Goal: Book appointment/travel/reservation

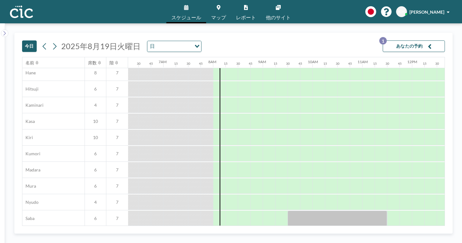
scroll to position [0, 313]
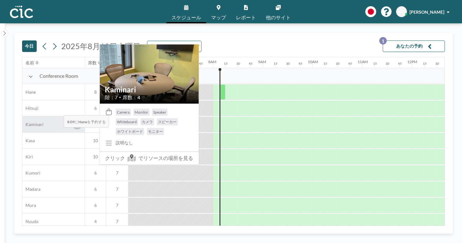
click at [76, 121] on icon at bounding box center [77, 123] width 3 height 4
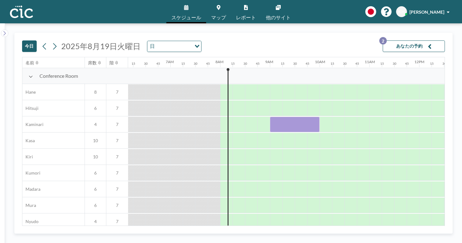
click at [426, 40] on button "あなたの予約 2" at bounding box center [414, 46] width 62 height 12
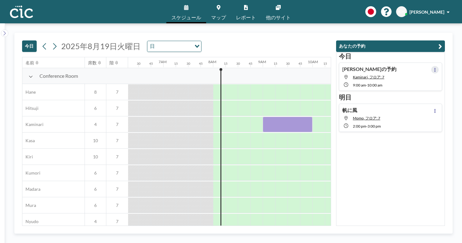
click at [436, 68] on icon at bounding box center [435, 70] width 2 height 4
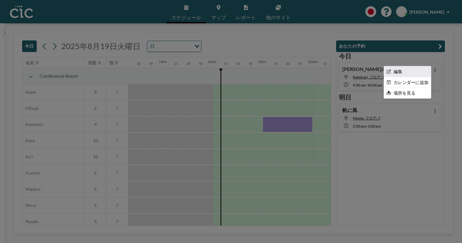
click at [425, 66] on li "編集" at bounding box center [407, 71] width 47 height 11
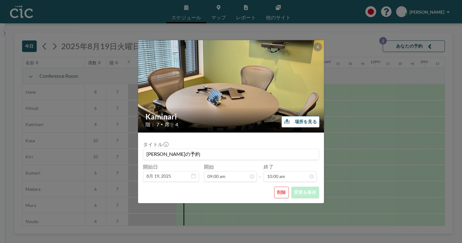
scroll to position [0, 354]
click at [215, 149] on input "Keitaro さんの予約" at bounding box center [230, 154] width 175 height 11
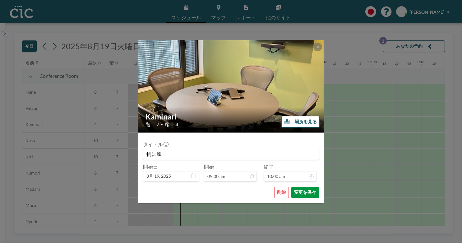
type input "帆に風"
click at [295, 187] on button "変更を保存" at bounding box center [305, 193] width 28 height 12
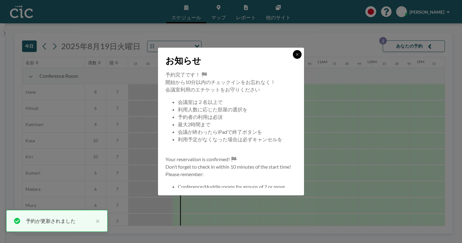
click at [295, 56] on icon at bounding box center [297, 55] width 4 height 4
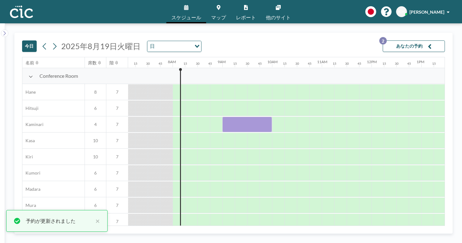
click at [431, 40] on button "あなたの予約 2" at bounding box center [414, 46] width 62 height 12
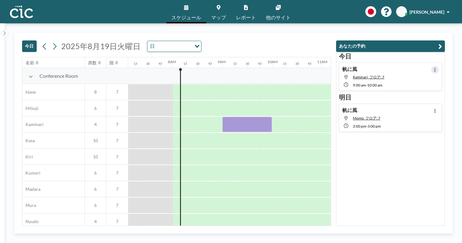
click at [439, 66] on button at bounding box center [434, 69] width 7 height 7
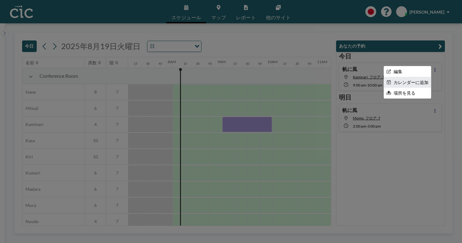
click at [426, 77] on li "カレンダーに追加" at bounding box center [407, 82] width 47 height 11
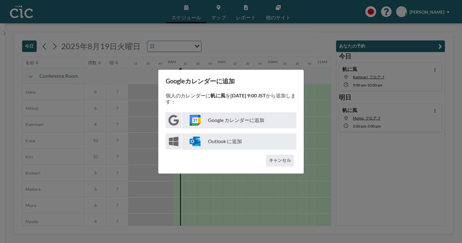
click at [254, 119] on p "Google カレンダーに追加" at bounding box center [239, 120] width 114 height 16
click at [305, 80] on div "Googleカレンダーに追加 個人のカレンダーに 帆に風 を 8月19日 9:00 JST から追加します： Google カレンダーに追加 Outlook …" at bounding box center [231, 121] width 462 height 243
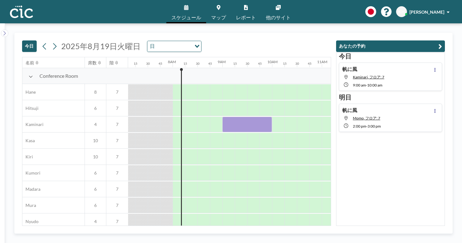
click at [415, 104] on div "帆に風 Momo, フロア: 7 2:00 PM - 3:00 PM" at bounding box center [390, 118] width 103 height 28
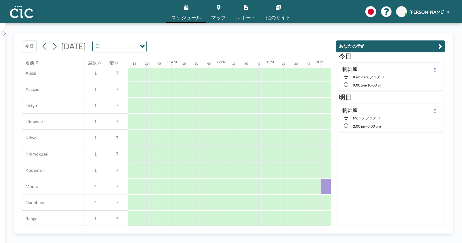
scroll to position [217, 556]
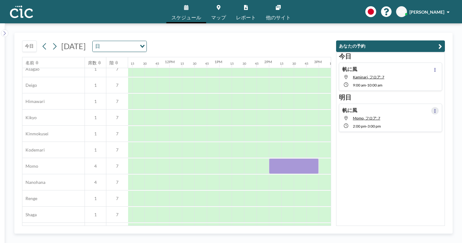
click at [438, 107] on button at bounding box center [434, 110] width 7 height 7
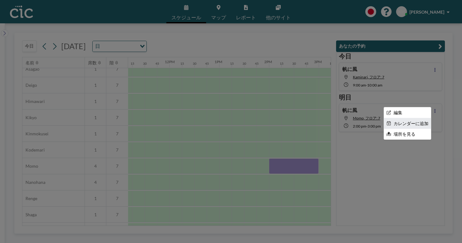
click at [427, 118] on li "カレンダーに追加" at bounding box center [407, 123] width 47 height 11
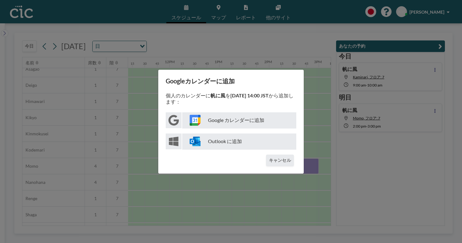
click at [239, 119] on p "Google カレンダーに追加" at bounding box center [239, 120] width 114 height 16
click at [257, 182] on div "Googleカレンダーに追加 個人のカレンダーに 帆に風 を 8月20日 14:00 JST から追加します： Google カレンダーに追加 Outlook…" at bounding box center [231, 121] width 462 height 243
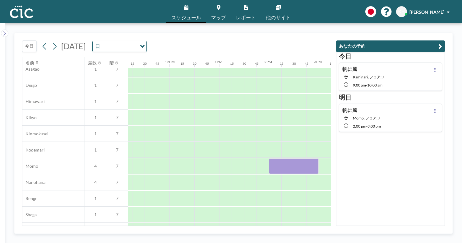
click at [196, 15] on span "スケジュール" at bounding box center [186, 17] width 30 height 5
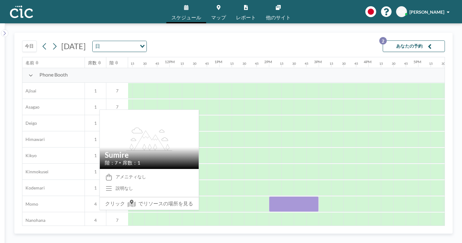
scroll to position [178, 556]
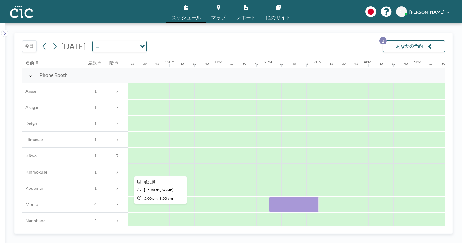
click at [269, 196] on div at bounding box center [294, 204] width 50 height 16
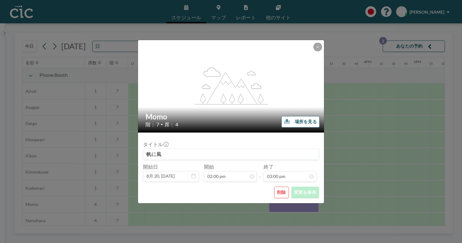
click at [200, 33] on div "flex-grow: 1.2; Momo 階： 7 • 席： 4 場所を見る タイトル 帆に風 開始日 8月 20, 2025 開始 02:00 pm - 終…" at bounding box center [231, 121] width 462 height 243
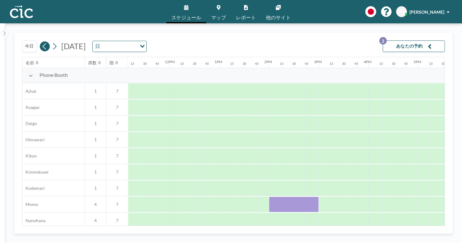
click at [42, 42] on icon at bounding box center [45, 46] width 6 height 9
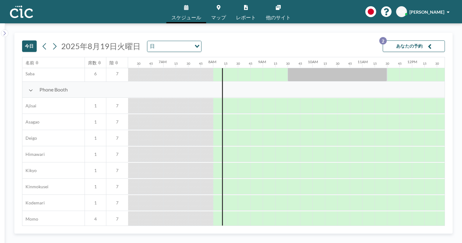
scroll to position [122, 313]
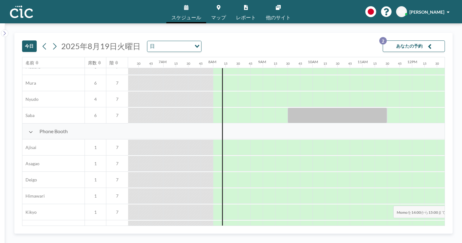
drag, startPoint x: 364, startPoint y: 191, endPoint x: 391, endPoint y: 191, distance: 27.7
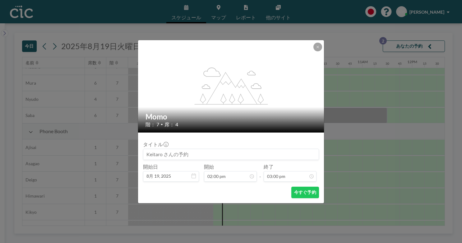
scroll to position [595, 0]
click at [208, 149] on input at bounding box center [230, 154] width 175 height 11
type input "h"
type input "帆に風"
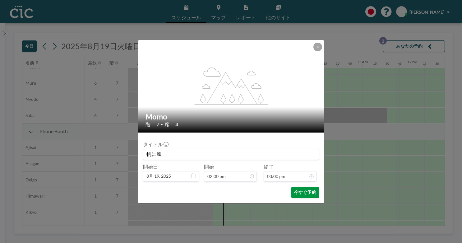
click at [291, 187] on button "今すぐ予約" at bounding box center [305, 193] width 28 height 12
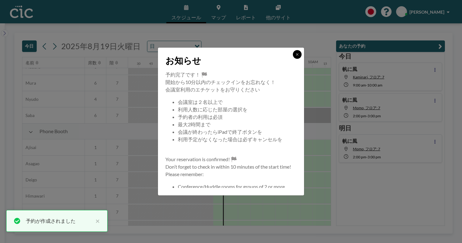
click at [293, 59] on button at bounding box center [297, 54] width 9 height 9
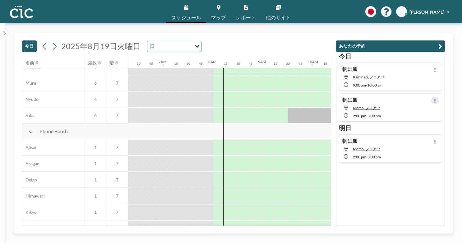
click at [438, 97] on button at bounding box center [434, 100] width 7 height 7
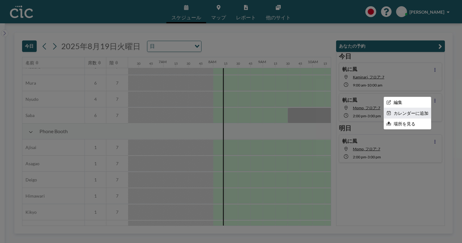
click at [421, 108] on li "カレンダーに追加" at bounding box center [407, 113] width 47 height 11
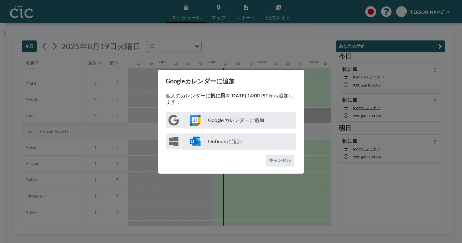
click at [260, 121] on p "Google カレンダーに追加" at bounding box center [239, 120] width 114 height 16
click at [247, 184] on div "Googleカレンダーに追加 個人のカレンダーに 帆に風 を 8月19日 14:00 JST から追加します： Google カレンダーに追加 Outlook…" at bounding box center [231, 121] width 462 height 243
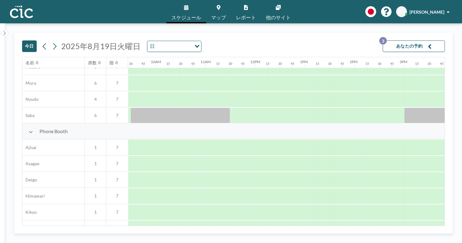
scroll to position [122, 476]
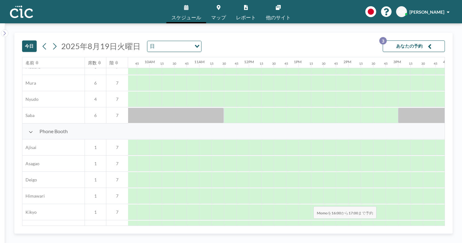
drag, startPoint x: 279, startPoint y: 193, endPoint x: 312, endPoint y: 192, distance: 32.7
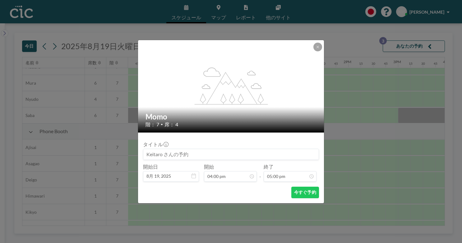
scroll to position [675, 0]
click at [198, 149] on input at bounding box center [230, 154] width 175 height 11
type input "帆に風"
click at [299, 187] on button "今すぐ予約" at bounding box center [305, 193] width 28 height 12
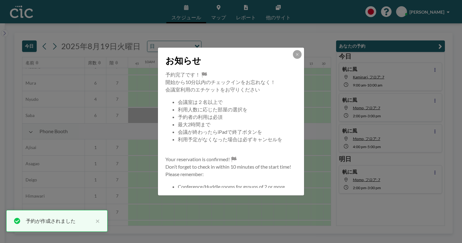
click at [285, 62] on div "お知らせ" at bounding box center [231, 59] width 146 height 23
click at [293, 59] on button at bounding box center [297, 54] width 9 height 9
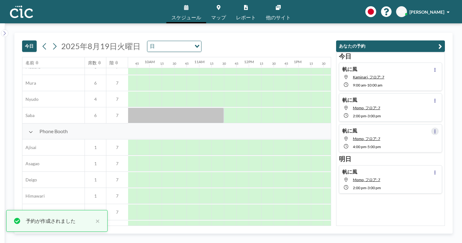
click at [436, 129] on icon at bounding box center [434, 131] width 1 height 4
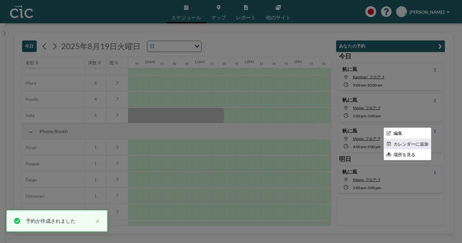
click at [422, 139] on li "カレンダーに追加" at bounding box center [407, 144] width 47 height 11
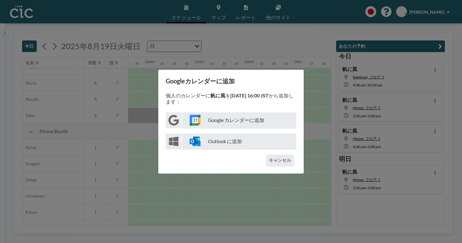
click at [228, 119] on p "Google カレンダーに追加" at bounding box center [239, 120] width 114 height 16
click at [192, 32] on div "Googleカレンダーに追加 個人のカレンダーに 帆に風 を 8月19日 16:00 JST から追加します： Google カレンダーに追加 Outlook…" at bounding box center [231, 121] width 462 height 243
